Goal: Transaction & Acquisition: Subscribe to service/newsletter

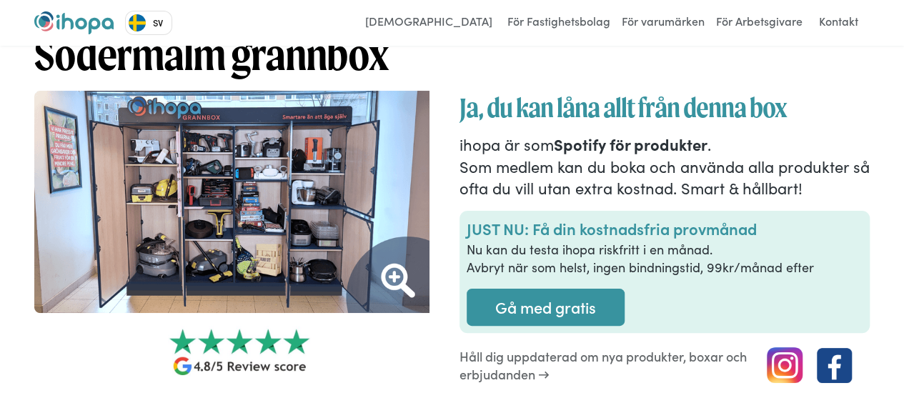
scroll to position [46, 0]
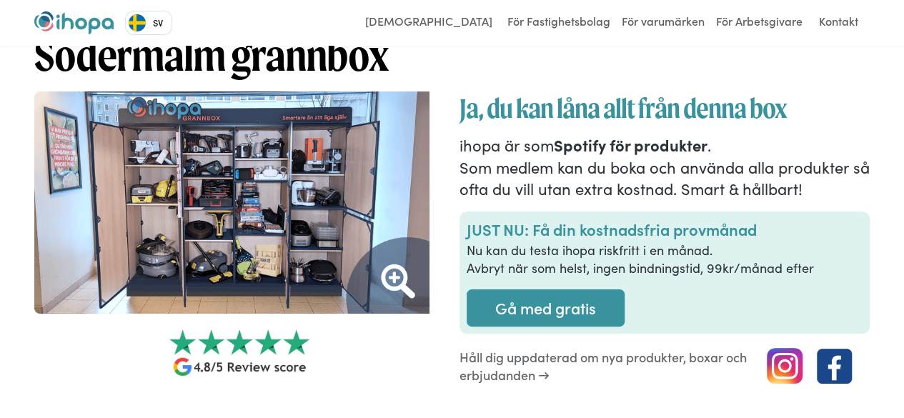
click at [197, 224] on img at bounding box center [239, 202] width 411 height 222
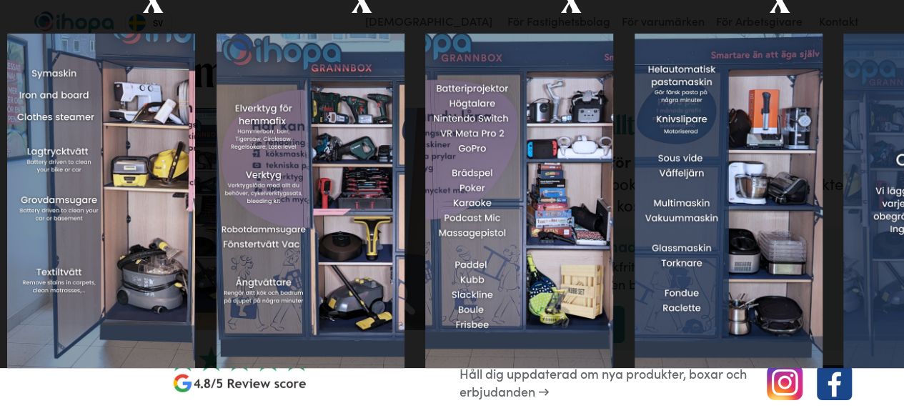
scroll to position [0, 0]
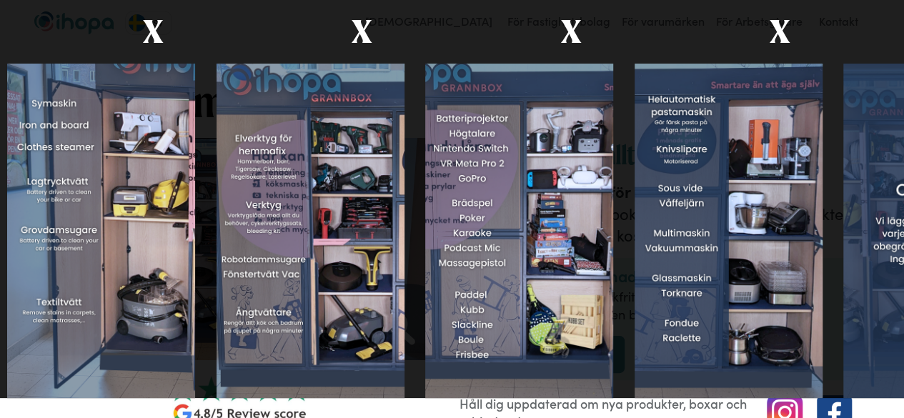
click at [394, 207] on img at bounding box center [311, 231] width 188 height 334
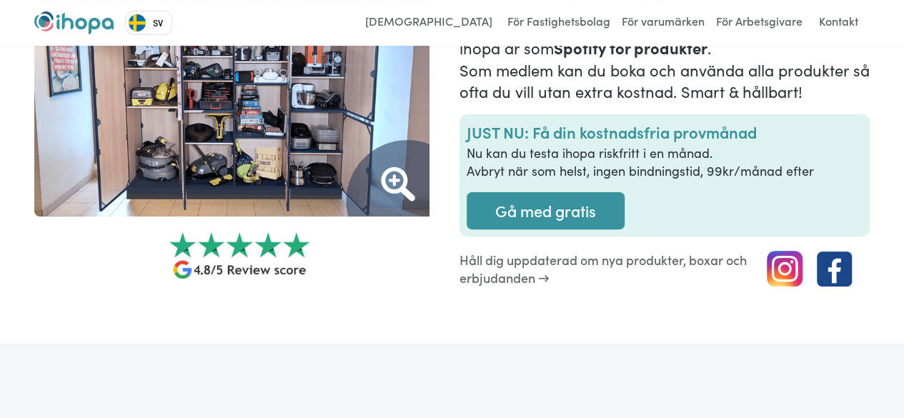
scroll to position [144, 0]
click at [555, 212] on link "Gå med gratis" at bounding box center [546, 210] width 158 height 37
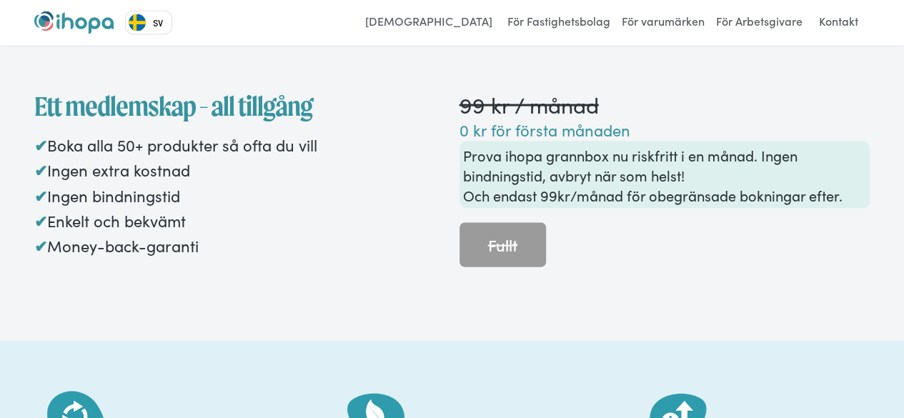
scroll to position [1489, 0]
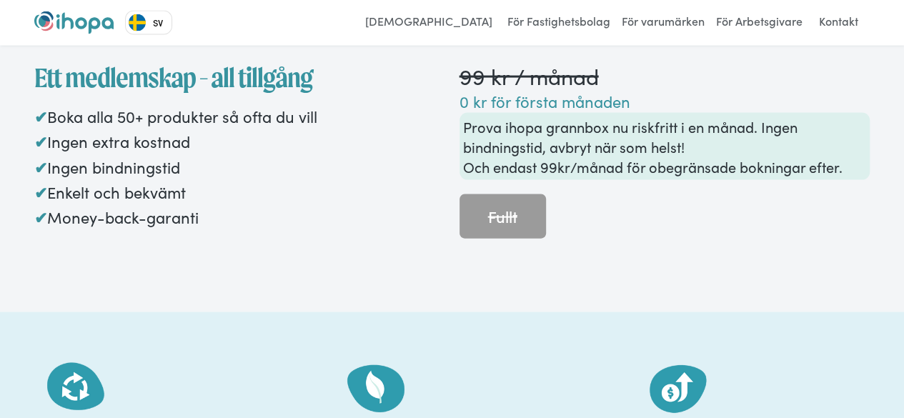
click at [369, 205] on p "✔ Boka alla 50+ produkter så ofta du vill ✔ Ingen extra kostnad ✔ Ingen bindnin…" at bounding box center [239, 167] width 411 height 126
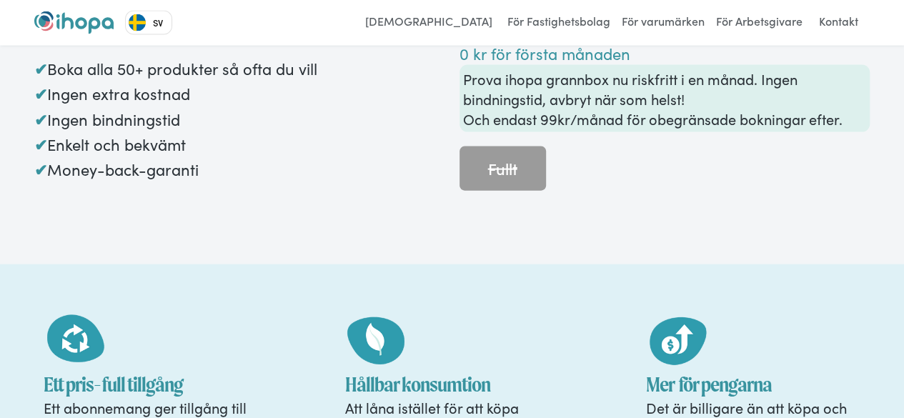
scroll to position [1538, 0]
